Goal: Communication & Community: Share content

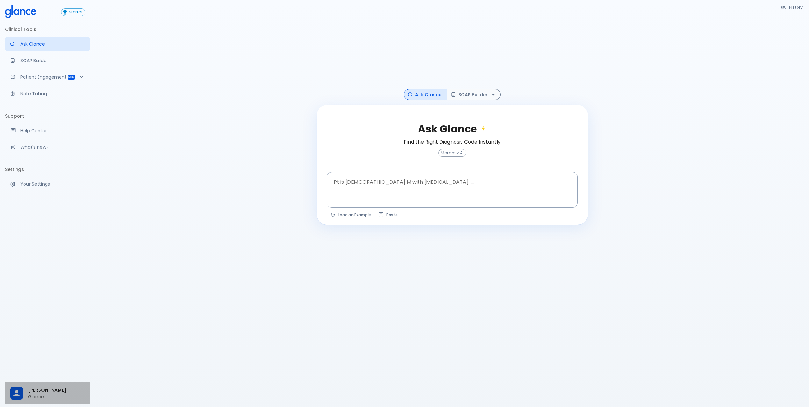
click at [42, 387] on span "[PERSON_NAME]" at bounding box center [56, 390] width 57 height 7
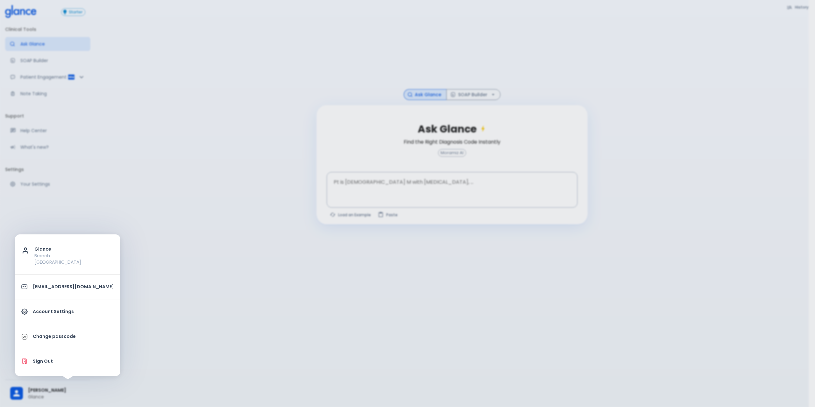
drag, startPoint x: 113, startPoint y: 166, endPoint x: 89, endPoint y: 128, distance: 45.6
click at [113, 165] on div at bounding box center [407, 203] width 815 height 407
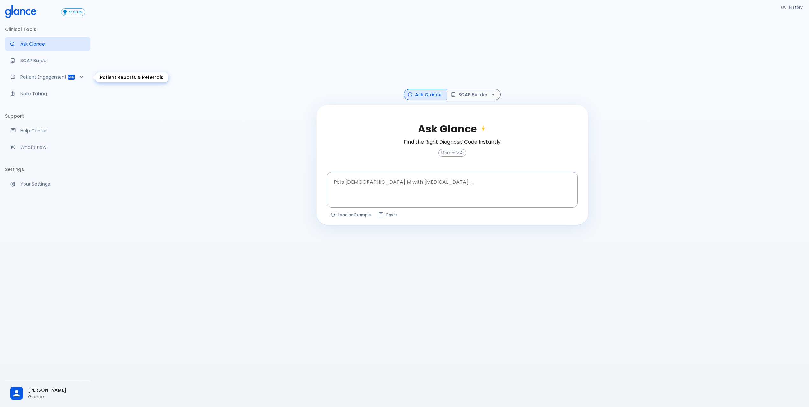
click at [49, 77] on p "Patient Engagement" at bounding box center [43, 77] width 47 height 6
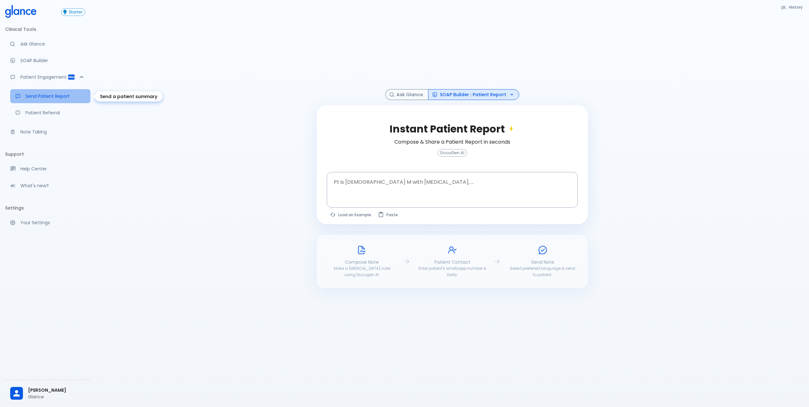
click at [53, 94] on p "Send Patient Report" at bounding box center [55, 96] width 60 height 6
click at [361, 220] on div "Load a random example" at bounding box center [352, 226] width 69 height 15
click at [359, 213] on button "Load an Example" at bounding box center [351, 214] width 48 height 9
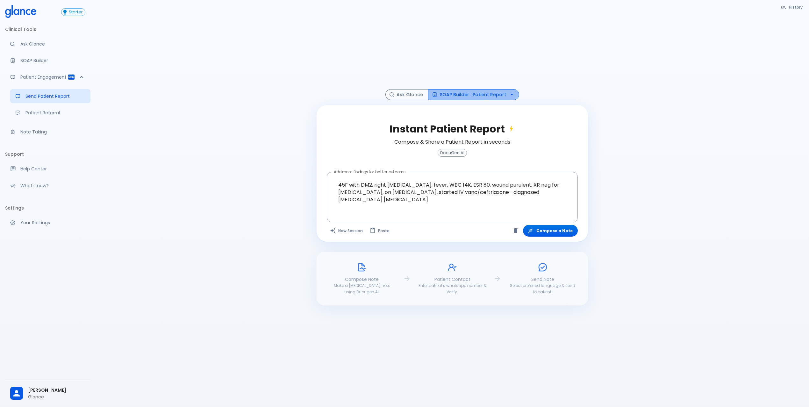
click at [481, 99] on button "SOAP Builder : Patient Report" at bounding box center [473, 94] width 91 height 11
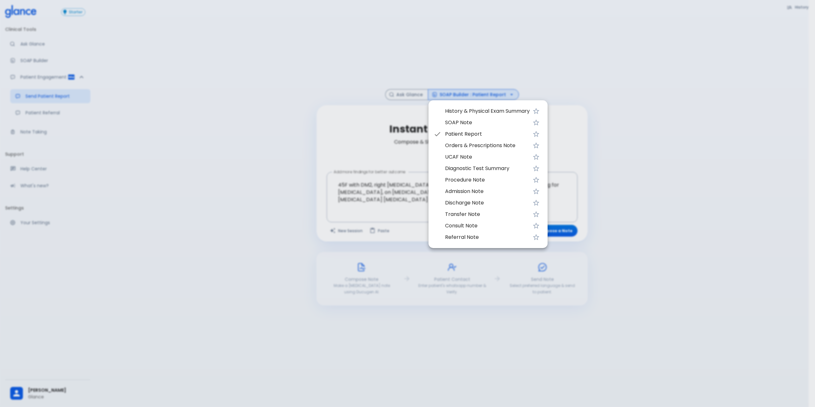
drag, startPoint x: 741, startPoint y: 213, endPoint x: 689, endPoint y: 218, distance: 51.9
click at [739, 213] on div at bounding box center [407, 203] width 815 height 407
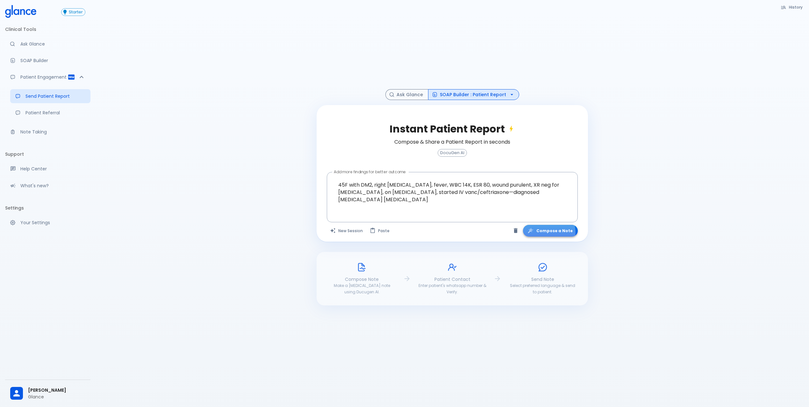
click at [546, 233] on button "Compose a Note" at bounding box center [550, 231] width 55 height 12
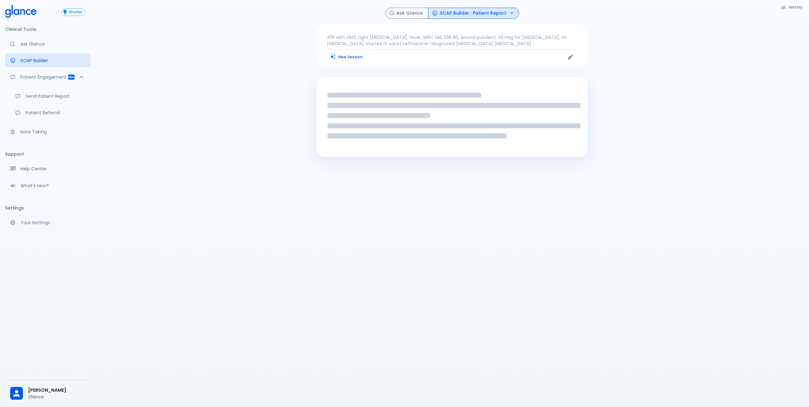
click at [485, 43] on p "45F with DM2, right foot ulcer, fever, WBC 14K, ESR 80, wound purulent, XR neg …" at bounding box center [452, 40] width 251 height 13
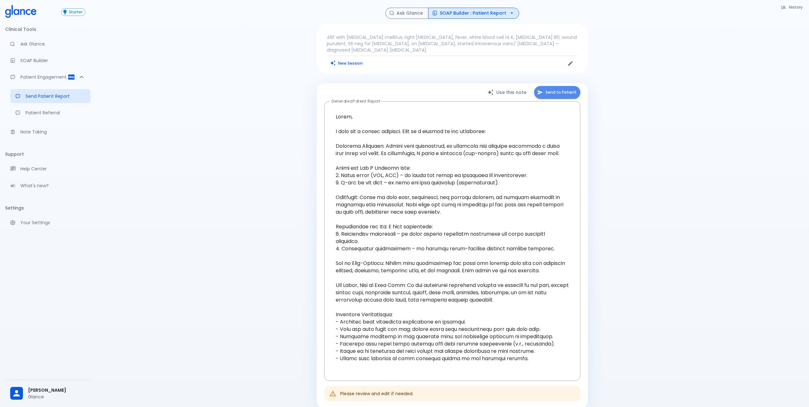
click at [560, 94] on button "Send to Patient" at bounding box center [557, 92] width 46 height 13
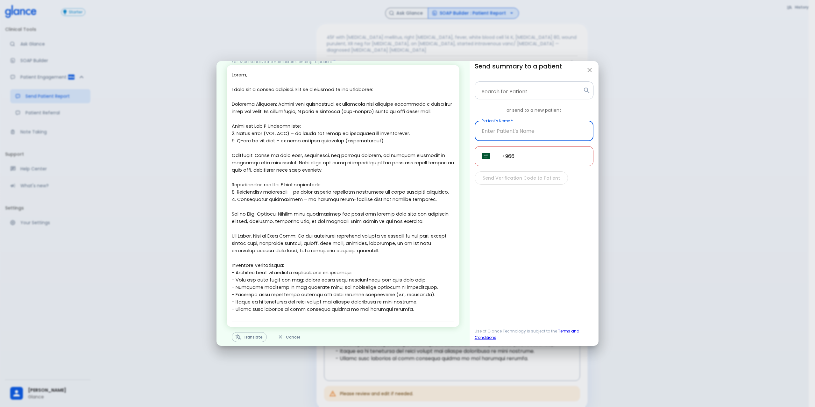
scroll to position [19, 0]
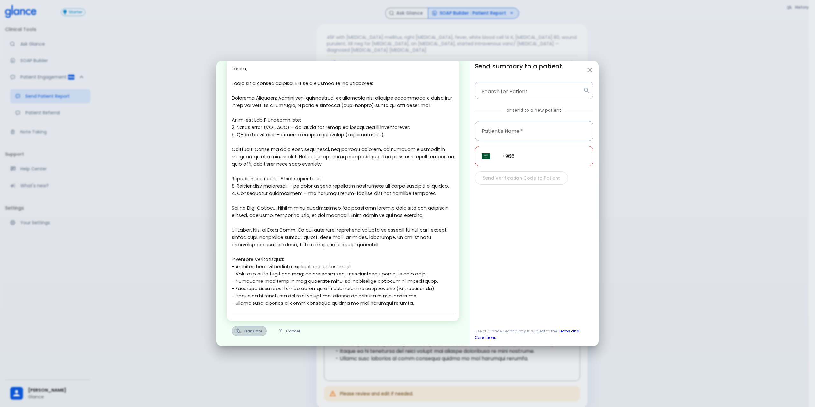
click at [251, 334] on button "Translate" at bounding box center [249, 331] width 35 height 10
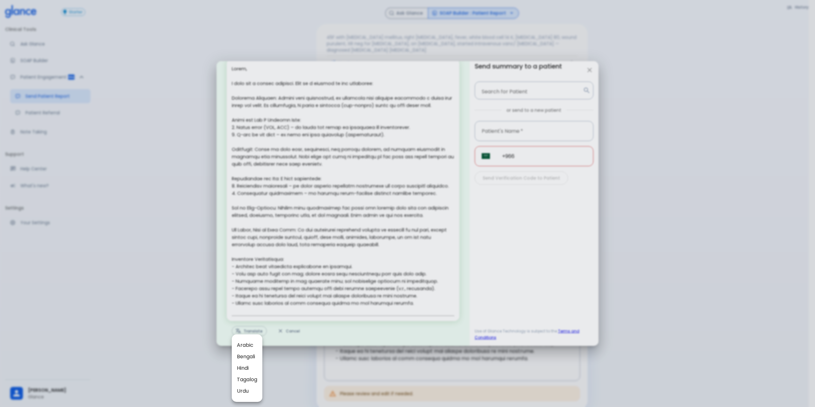
click at [503, 113] on div at bounding box center [407, 203] width 815 height 407
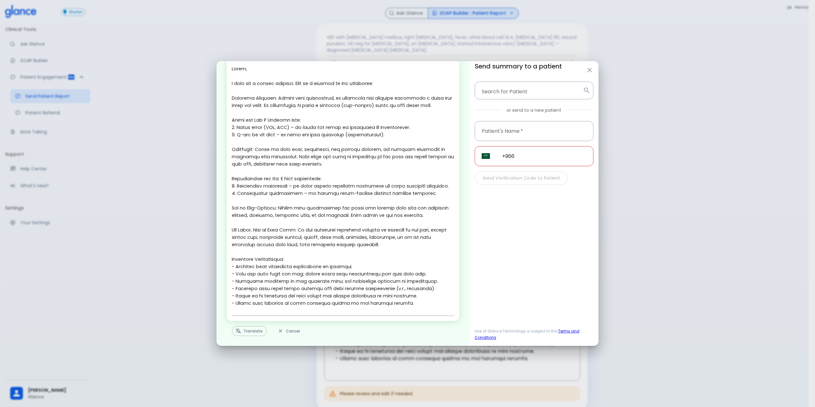
click at [514, 128] on input "Patient's Name   *" at bounding box center [534, 131] width 119 height 20
type input "test aj"
click at [540, 156] on input "+966" at bounding box center [544, 156] width 98 height 20
type input "+966 53 364 5458"
click at [534, 176] on button "Send Verification Code to Patient" at bounding box center [521, 178] width 93 height 14
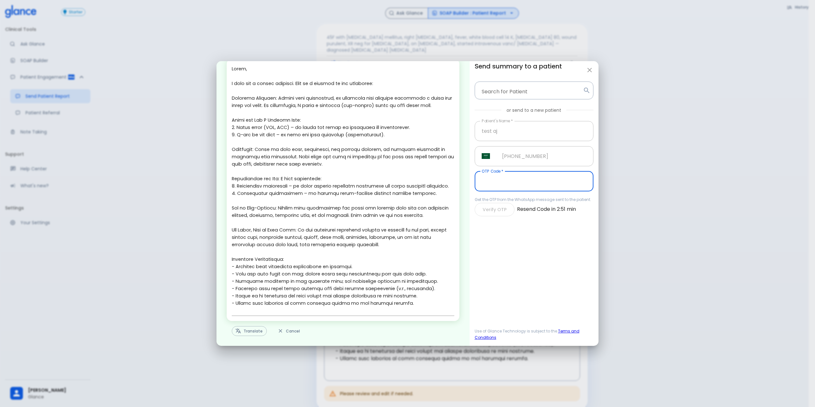
click at [561, 185] on input "OTP Code   *" at bounding box center [534, 181] width 119 height 20
type input "881750"
click at [485, 212] on button "Verify OTP" at bounding box center [495, 210] width 40 height 14
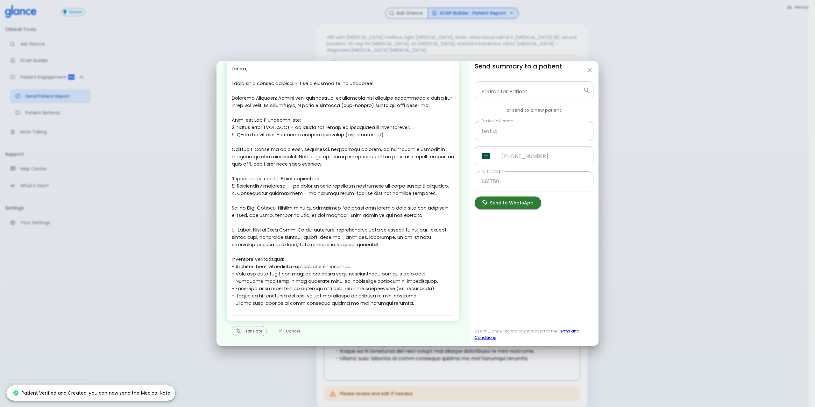
click at [510, 204] on button "Send to WhatsApp" at bounding box center [508, 203] width 67 height 13
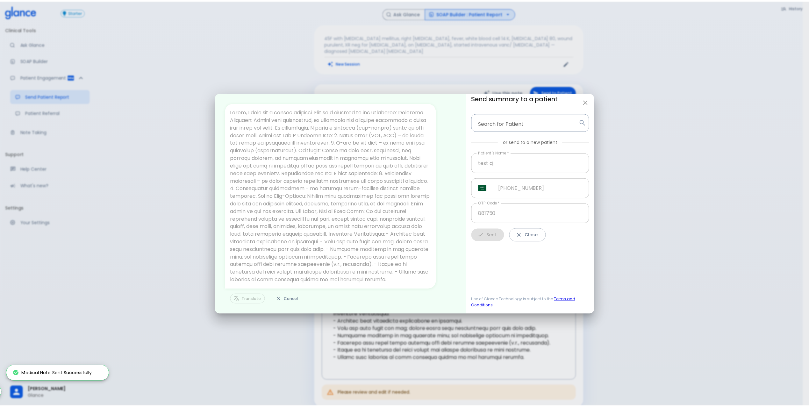
scroll to position [0, 0]
click at [541, 228] on button "Close" at bounding box center [531, 235] width 37 height 14
type input "+966"
